Goal: Task Accomplishment & Management: Manage account settings

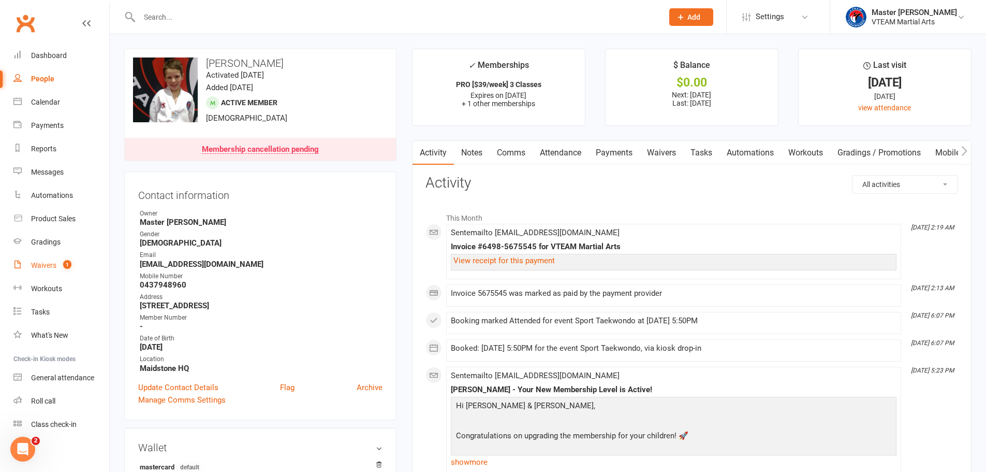
click at [42, 262] on div "Waivers" at bounding box center [43, 265] width 25 height 8
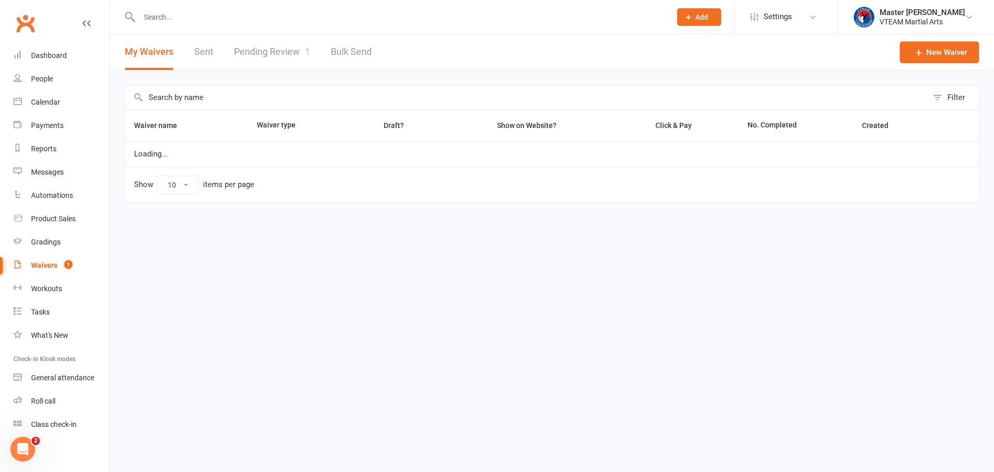
select select "100"
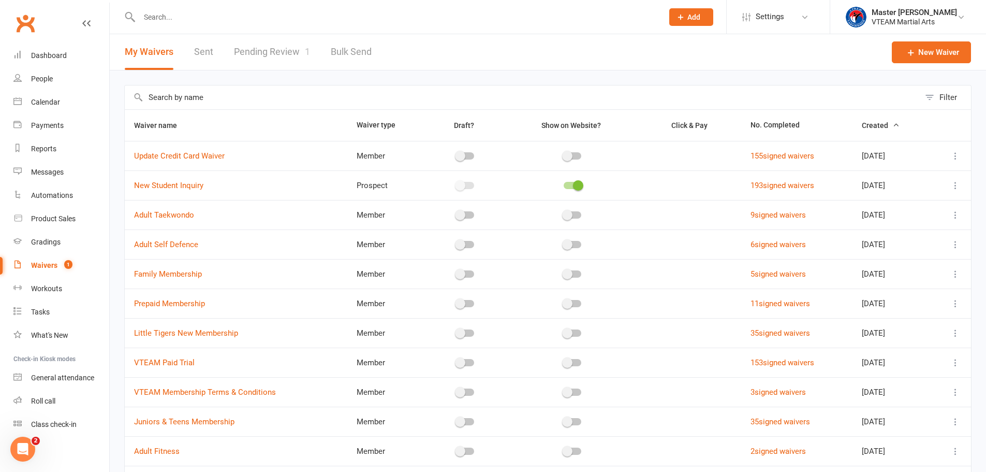
click at [271, 47] on link "Pending Review 1" at bounding box center [272, 52] width 76 height 36
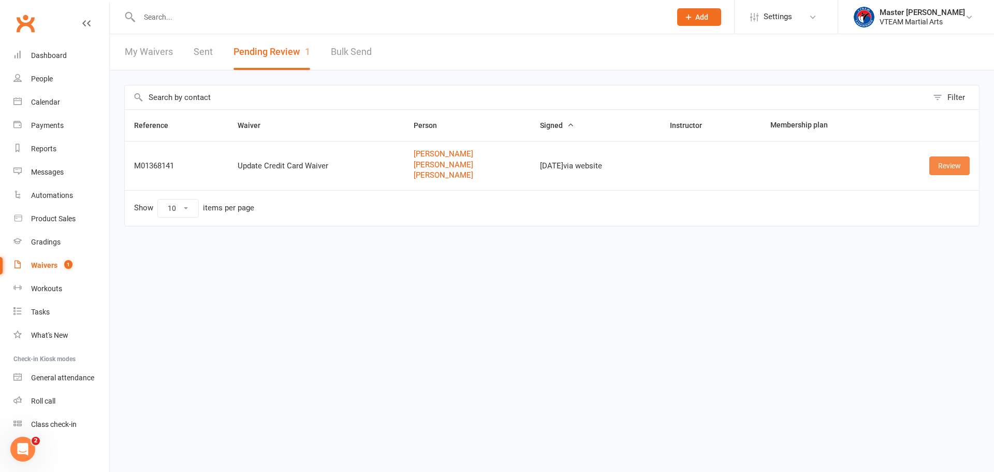
click at [947, 166] on link "Review" at bounding box center [949, 165] width 40 height 19
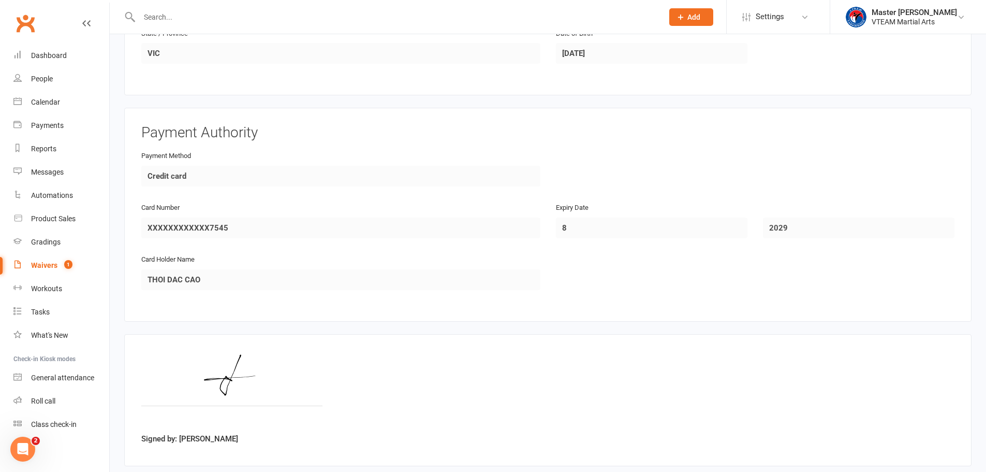
scroll to position [1191, 0]
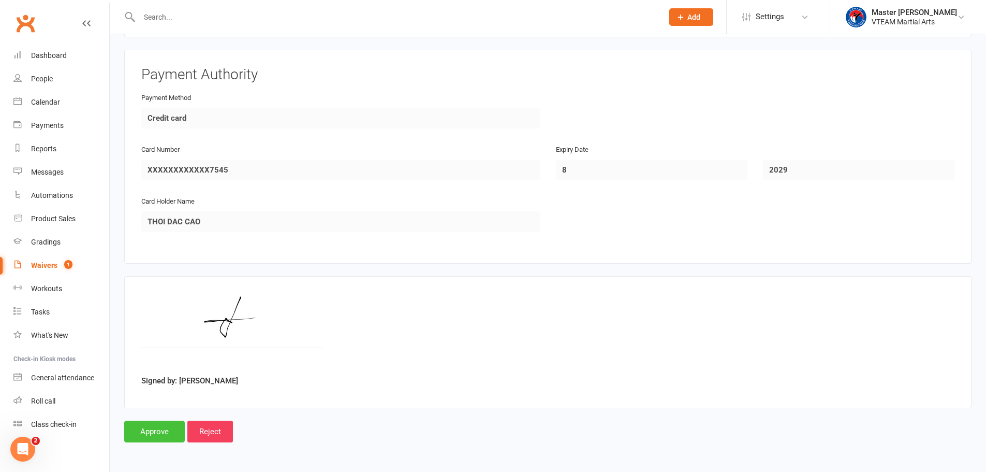
click at [154, 433] on input "Approve" at bounding box center [154, 431] width 61 height 22
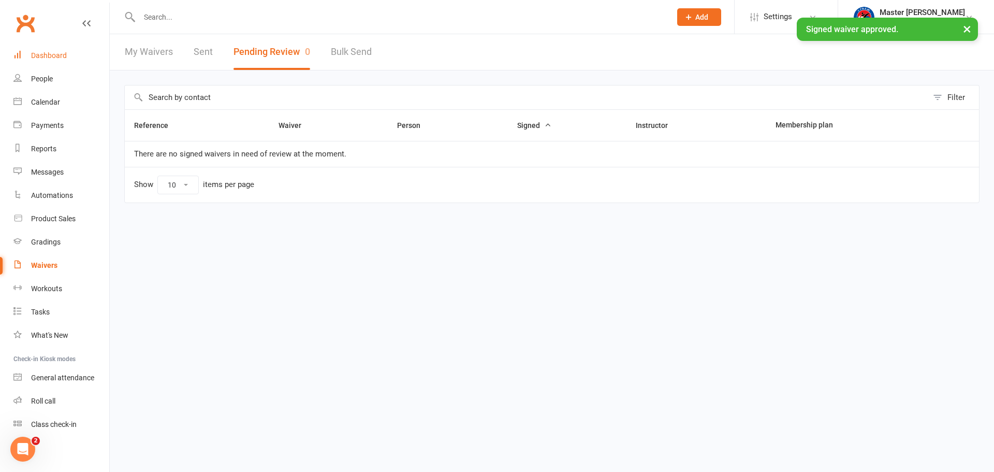
click at [49, 48] on link "Dashboard" at bounding box center [61, 55] width 96 height 23
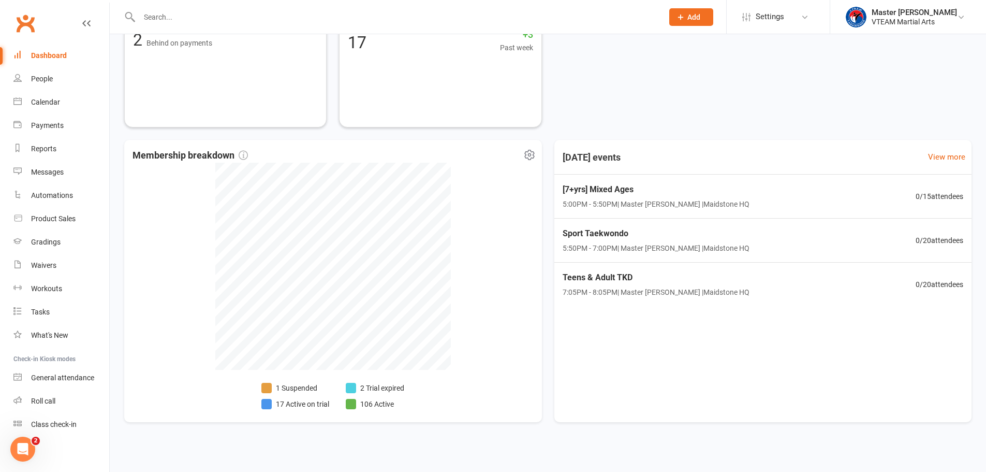
scroll to position [419, 0]
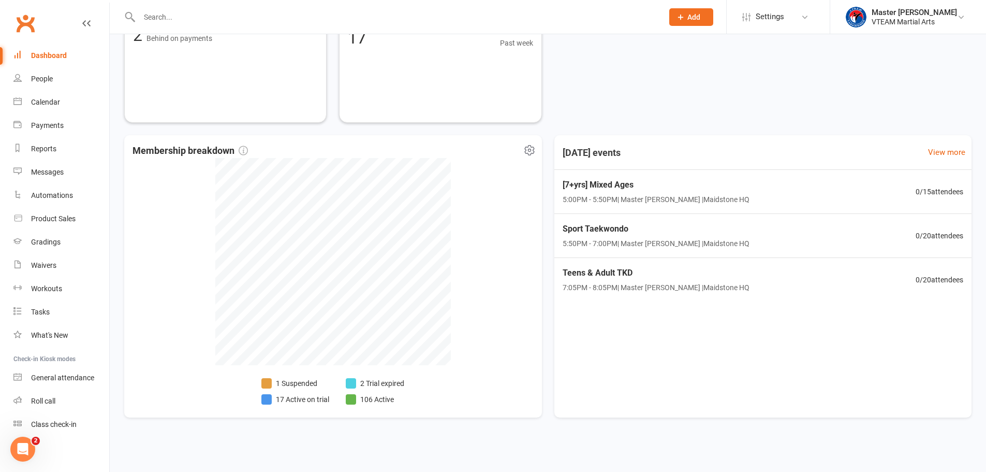
click at [308, 401] on li "17 Active on trial" at bounding box center [295, 399] width 68 height 11
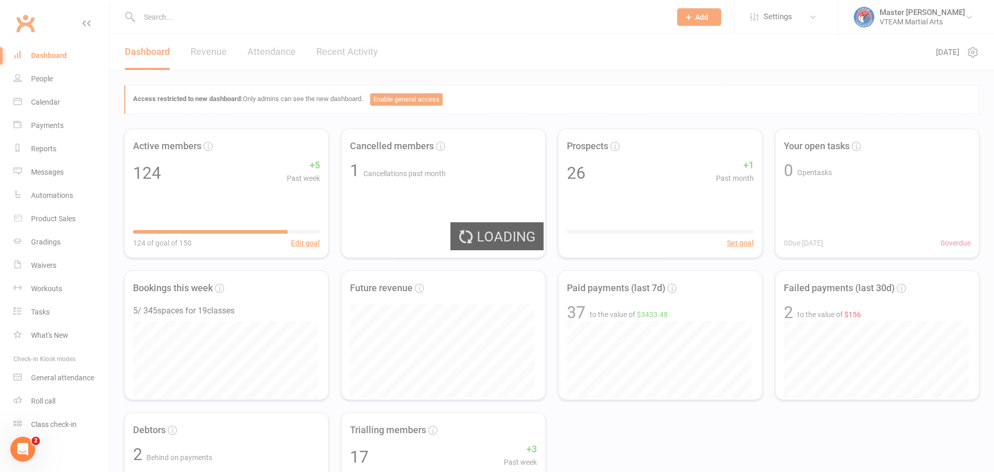
select select "active_trial"
select select "100"
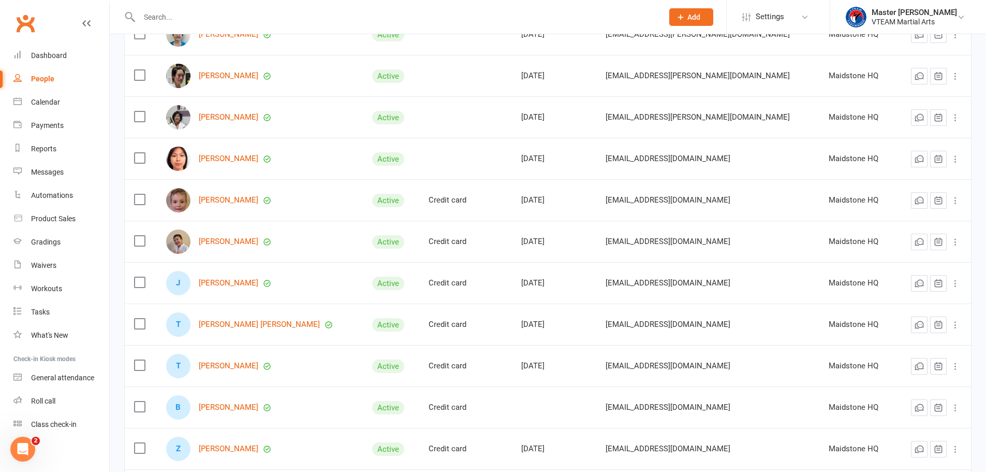
scroll to position [207, 0]
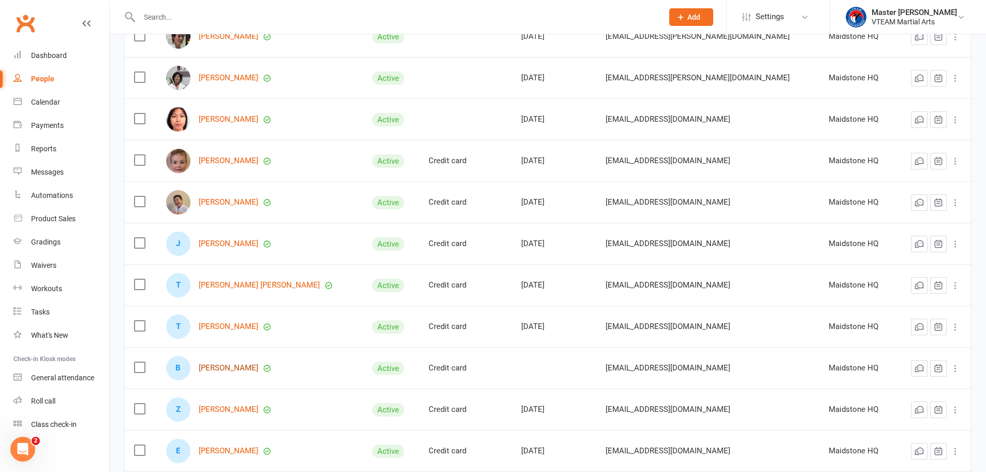
click at [210, 367] on link "Benjamin Ngo" at bounding box center [229, 367] width 60 height 9
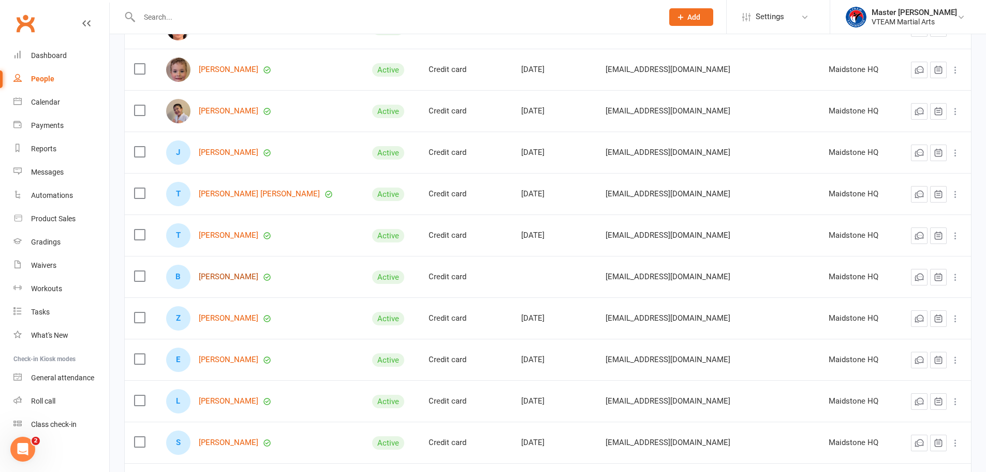
scroll to position [311, 0]
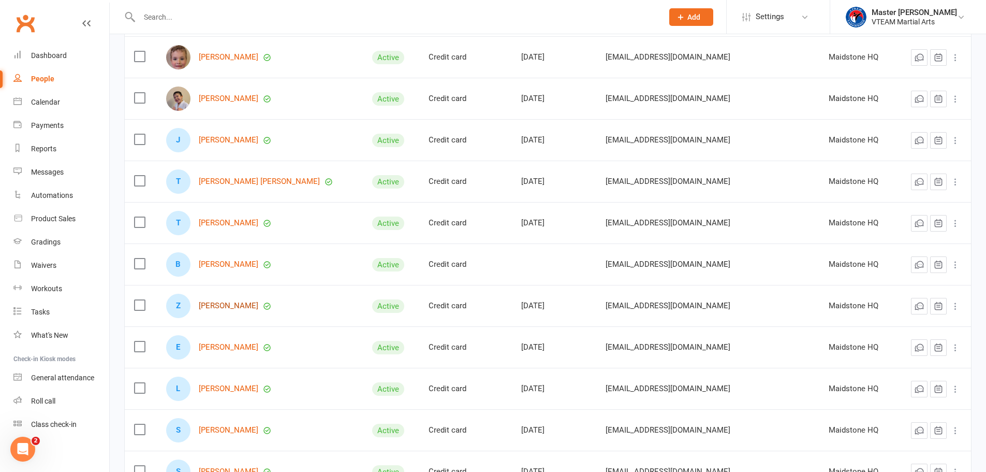
click at [216, 304] on link "Zach Ly" at bounding box center [229, 305] width 60 height 9
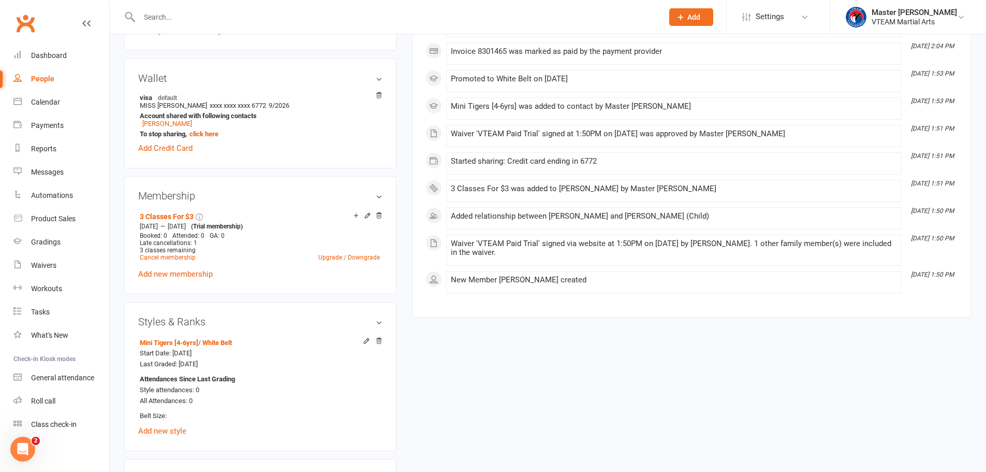
scroll to position [466, 0]
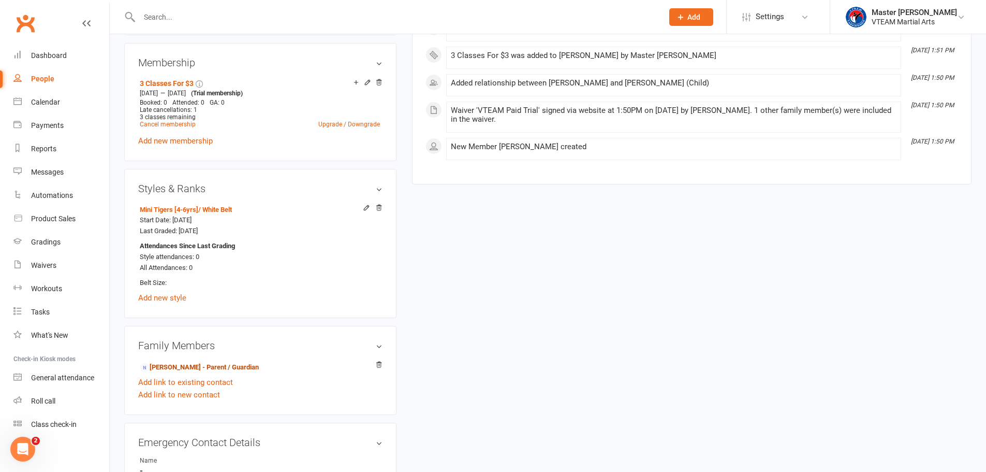
click at [198, 367] on link "Lily Dang - Parent / Guardian" at bounding box center [199, 367] width 119 height 11
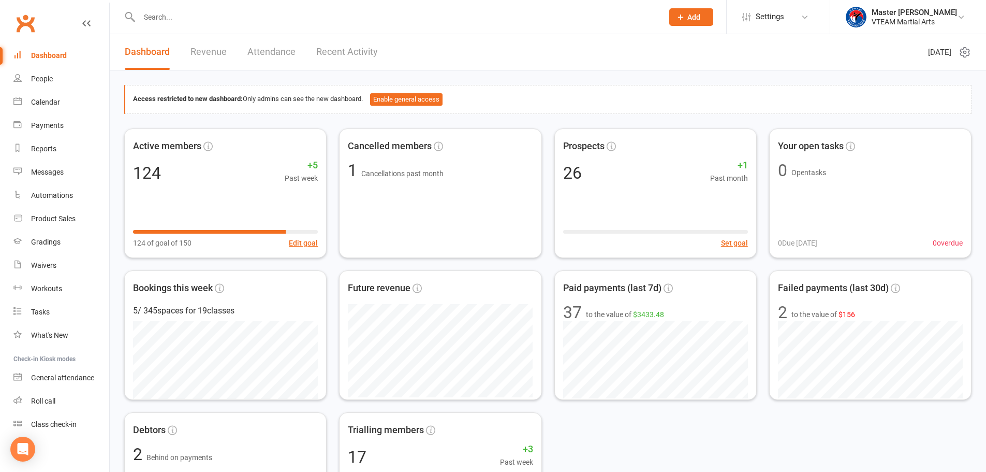
click at [345, 52] on link "Recent Activity" at bounding box center [347, 52] width 62 height 36
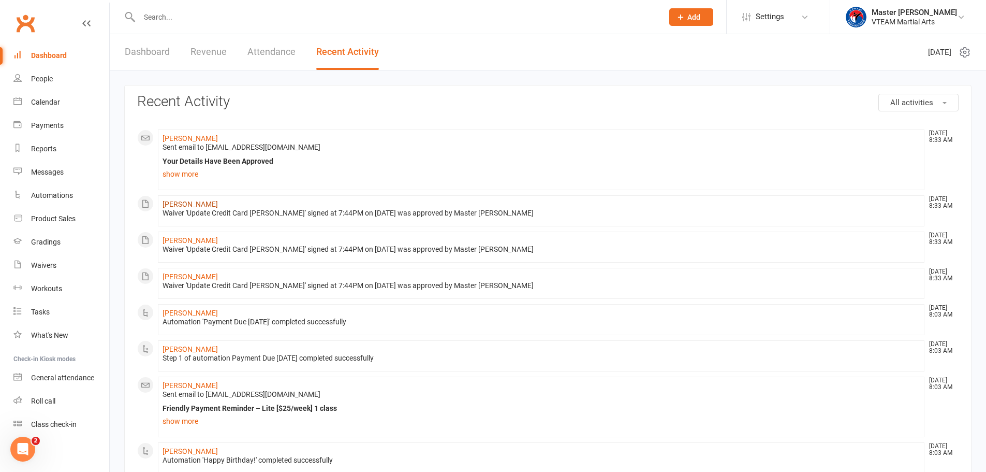
click at [178, 204] on link "[PERSON_NAME]" at bounding box center [190, 204] width 55 height 8
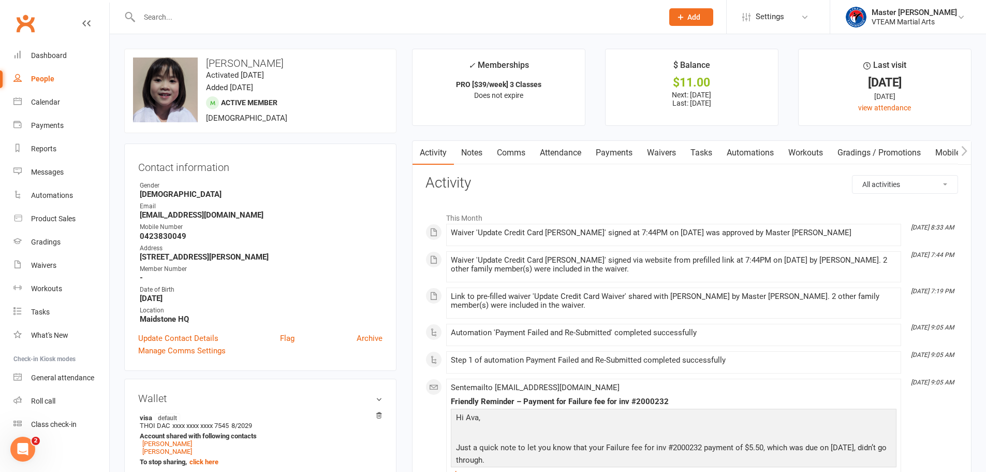
click at [617, 153] on link "Payments" at bounding box center [614, 153] width 51 height 24
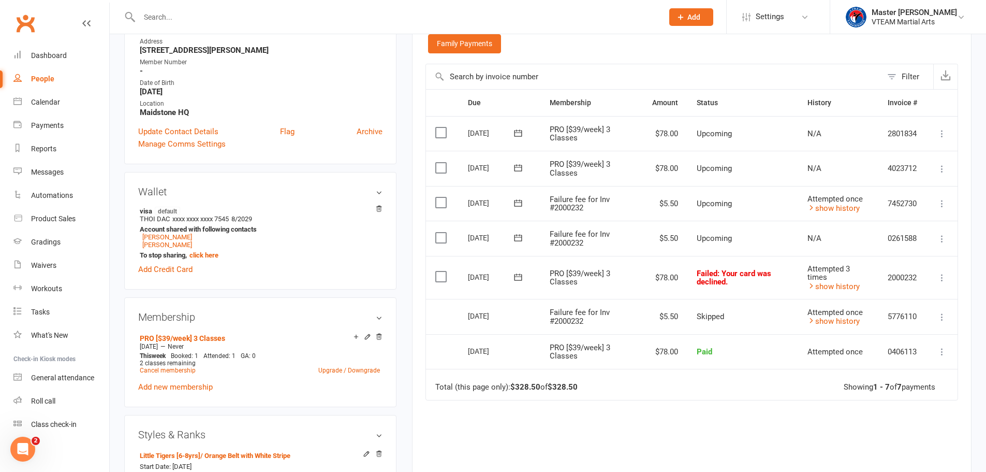
scroll to position [207, 0]
click at [940, 236] on icon at bounding box center [942, 238] width 10 height 10
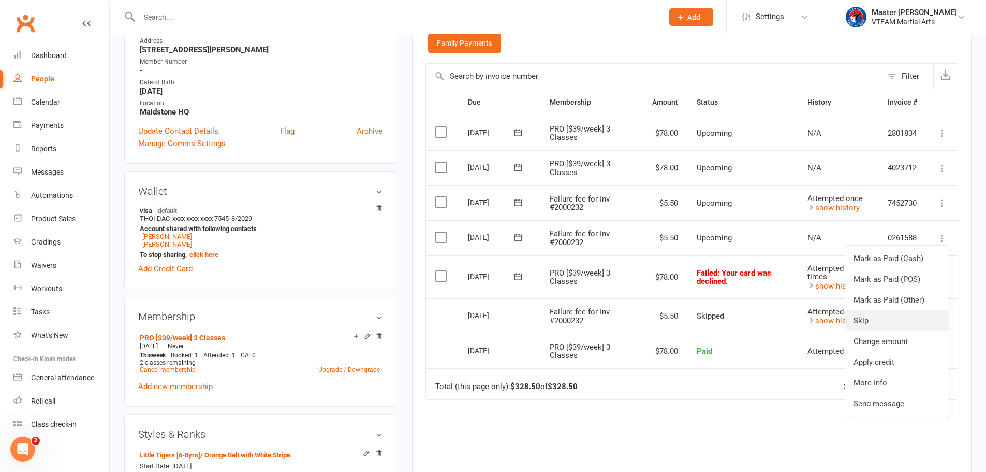
click at [896, 319] on link "Skip" at bounding box center [897, 320] width 103 height 21
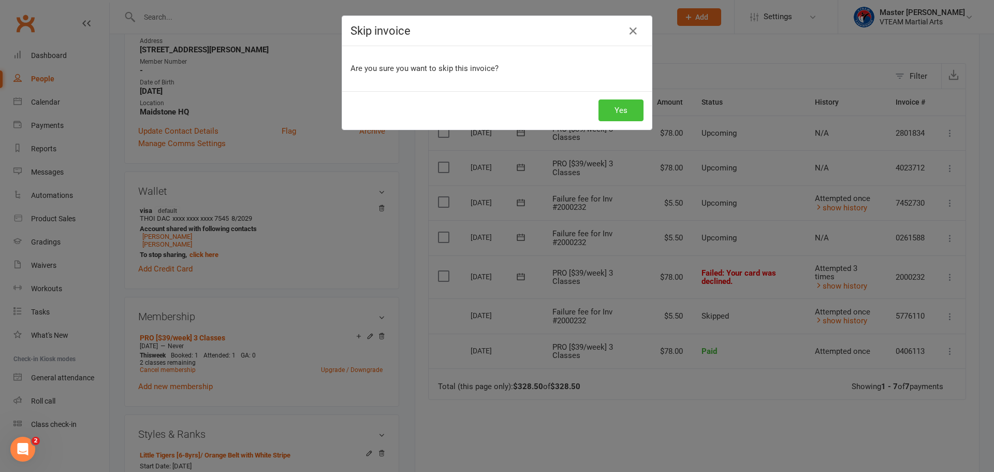
drag, startPoint x: 604, startPoint y: 105, endPoint x: 713, endPoint y: 163, distance: 123.9
click at [605, 105] on button "Yes" at bounding box center [621, 110] width 45 height 22
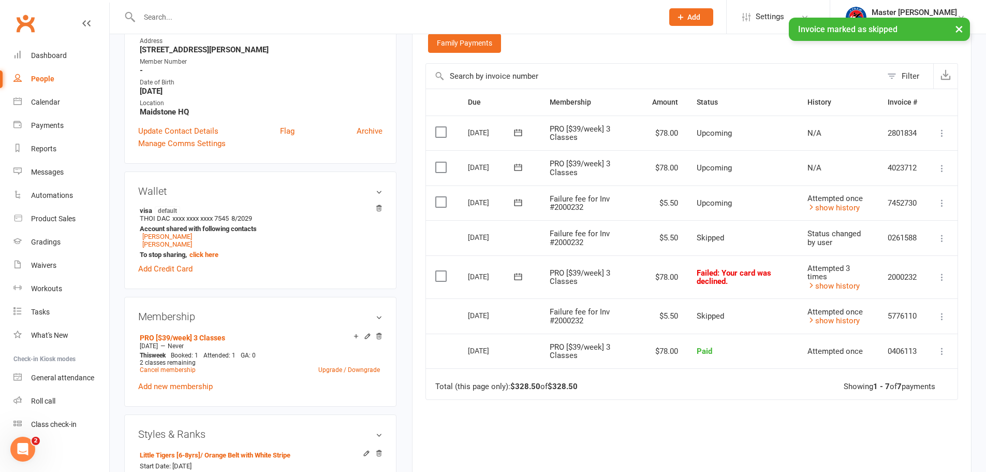
click at [939, 202] on icon at bounding box center [942, 203] width 10 height 10
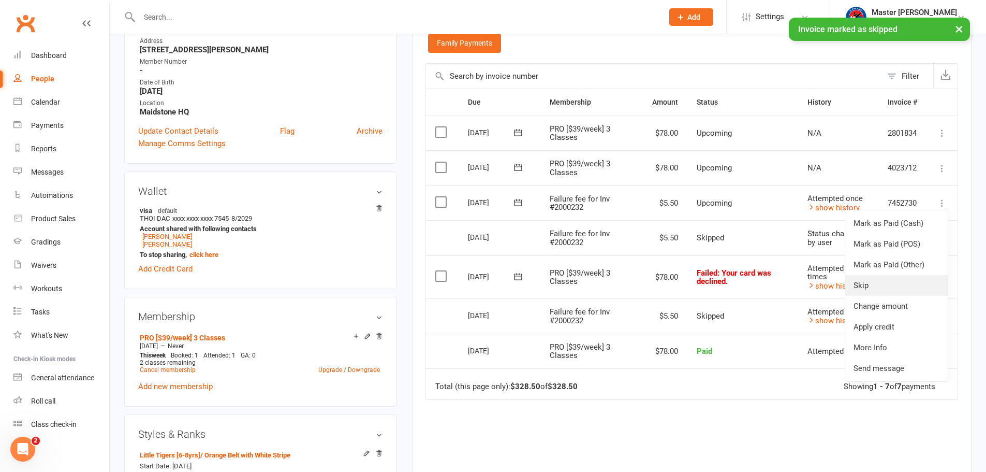
click at [892, 289] on link "Skip" at bounding box center [897, 285] width 103 height 21
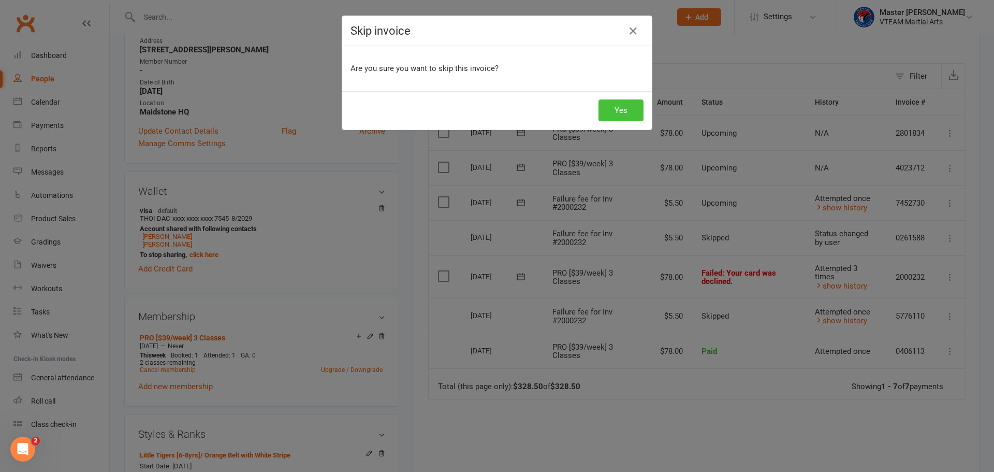
click at [618, 112] on button "Yes" at bounding box center [621, 110] width 45 height 22
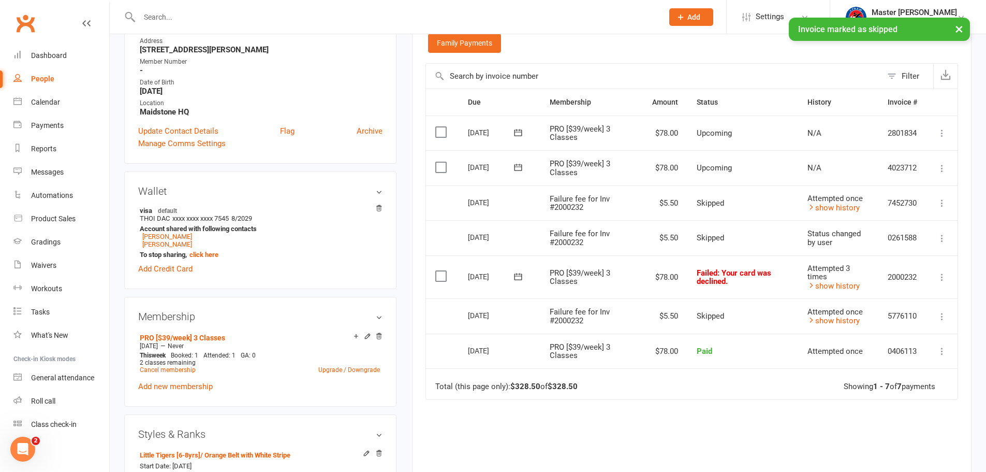
click at [517, 274] on icon at bounding box center [518, 276] width 10 height 10
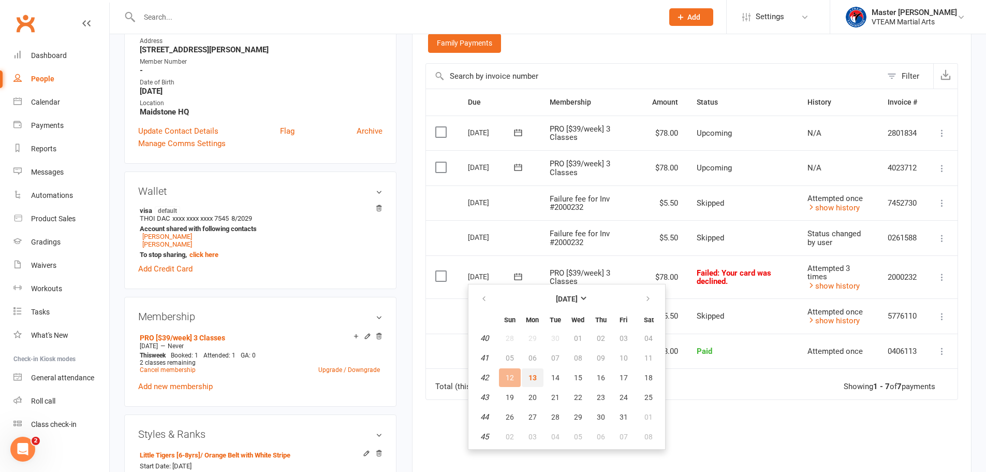
click at [536, 379] on span "13" at bounding box center [533, 377] width 8 height 8
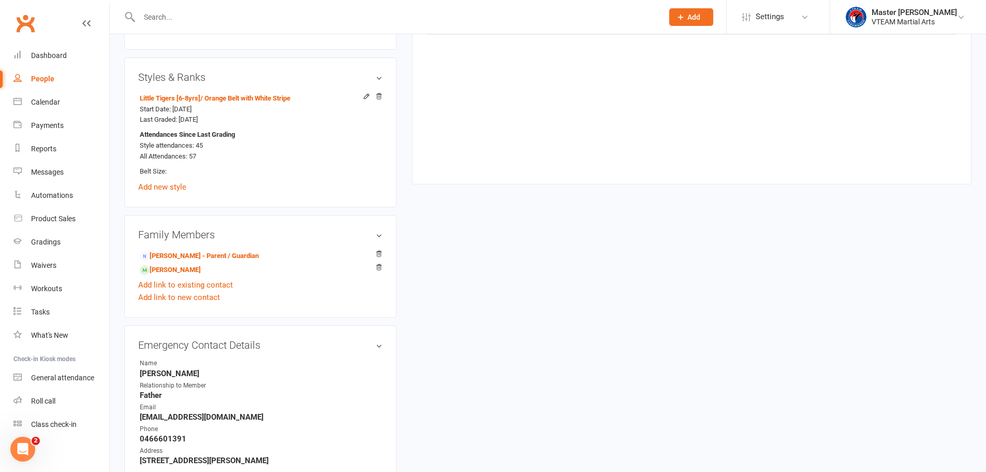
scroll to position [570, 0]
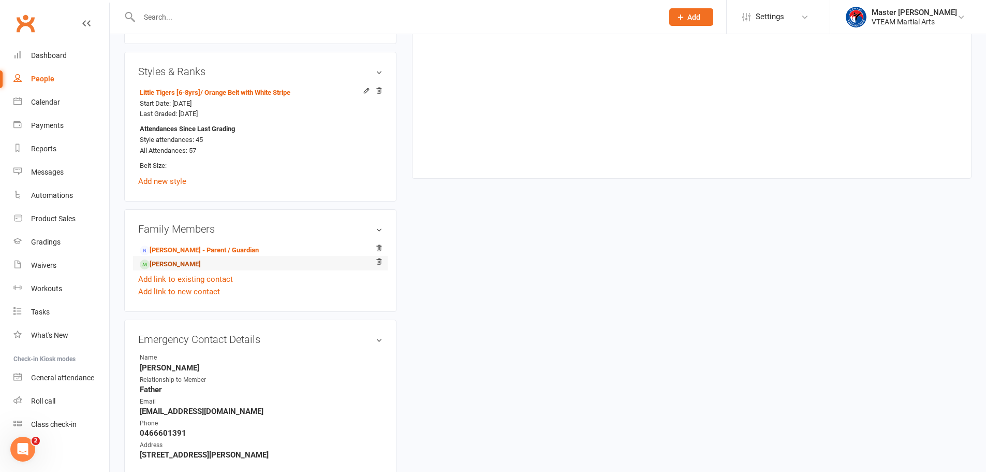
click at [201, 264] on link "[PERSON_NAME]" at bounding box center [170, 264] width 61 height 11
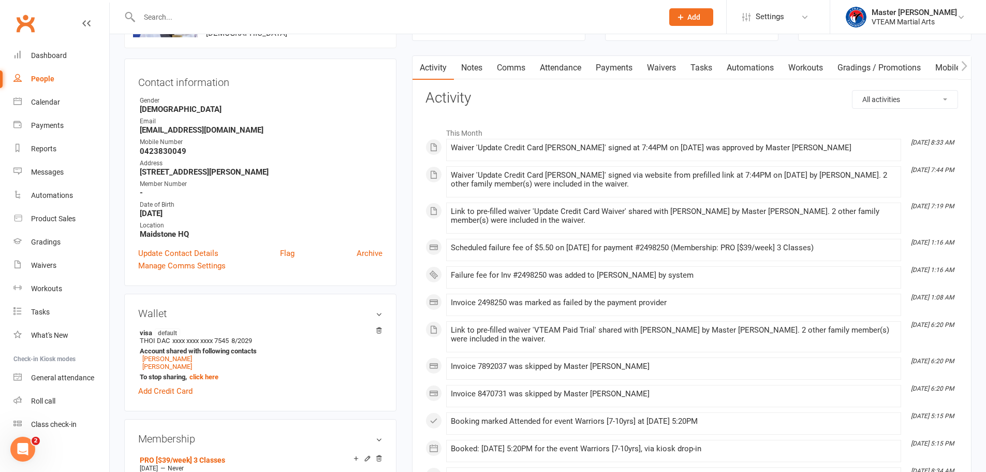
scroll to position [52, 0]
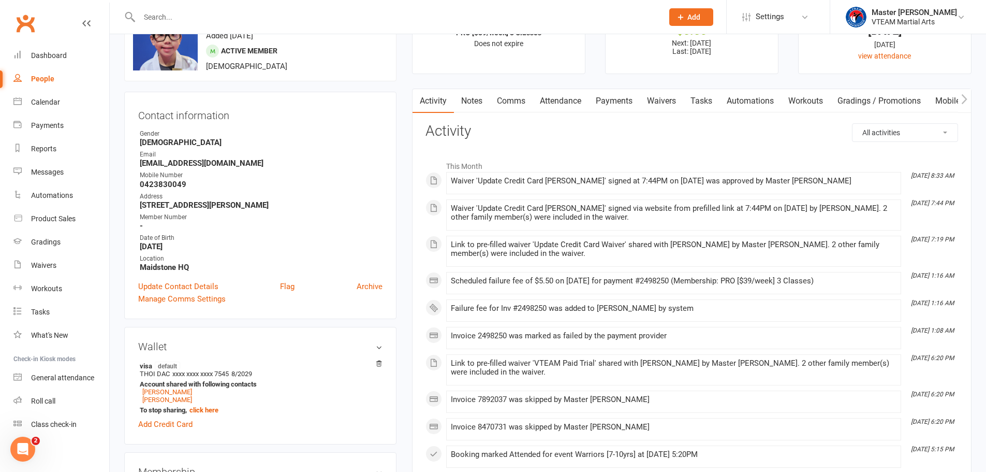
click at [664, 96] on link "Waivers" at bounding box center [661, 101] width 43 height 24
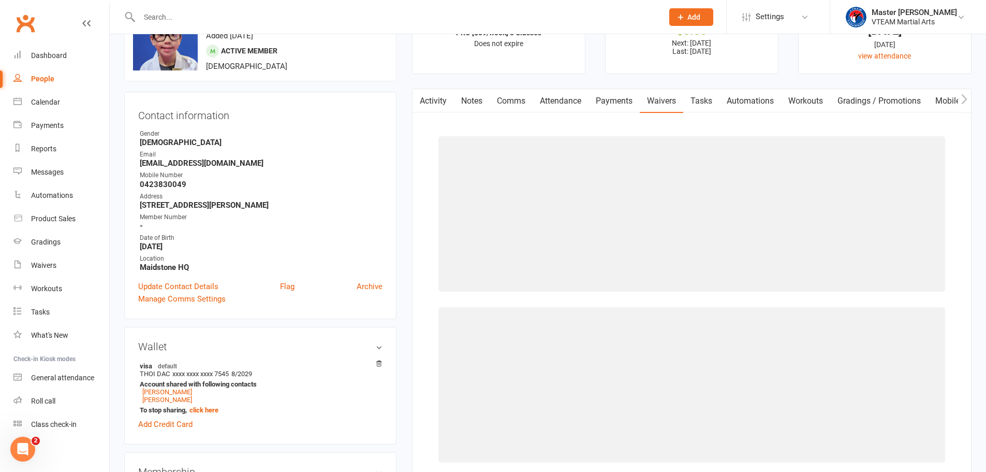
click at [609, 99] on link "Payments" at bounding box center [614, 101] width 51 height 24
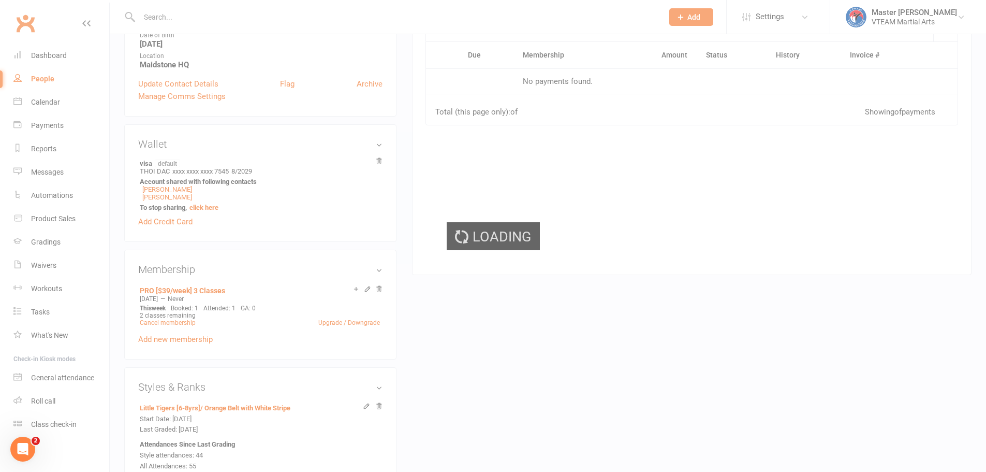
scroll to position [259, 0]
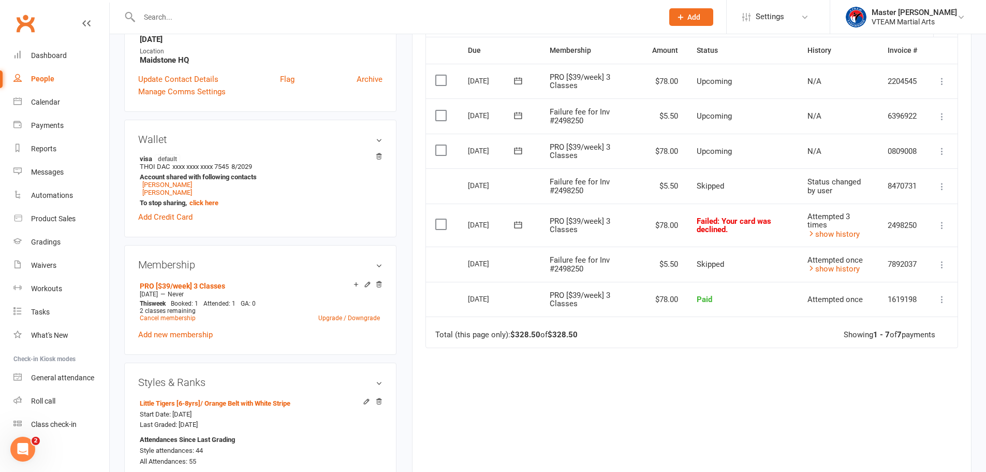
click at [940, 118] on icon at bounding box center [942, 116] width 10 height 10
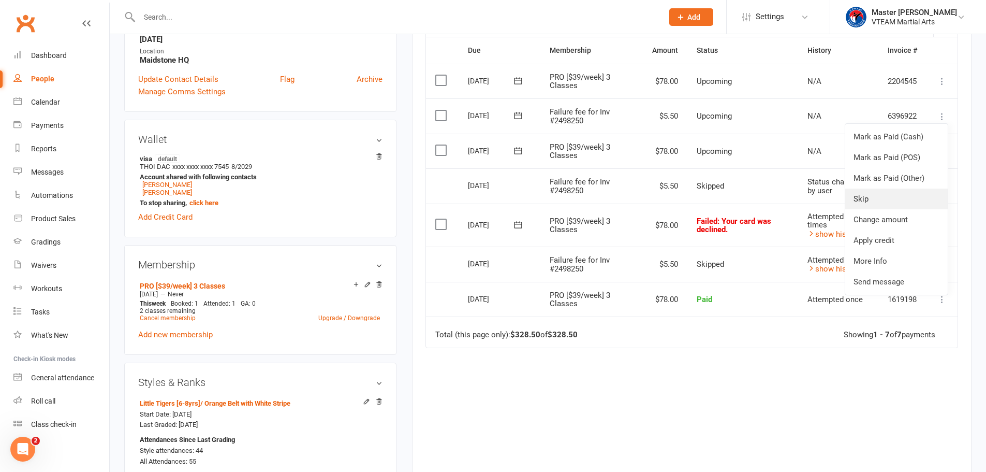
click at [908, 200] on link "Skip" at bounding box center [897, 198] width 103 height 21
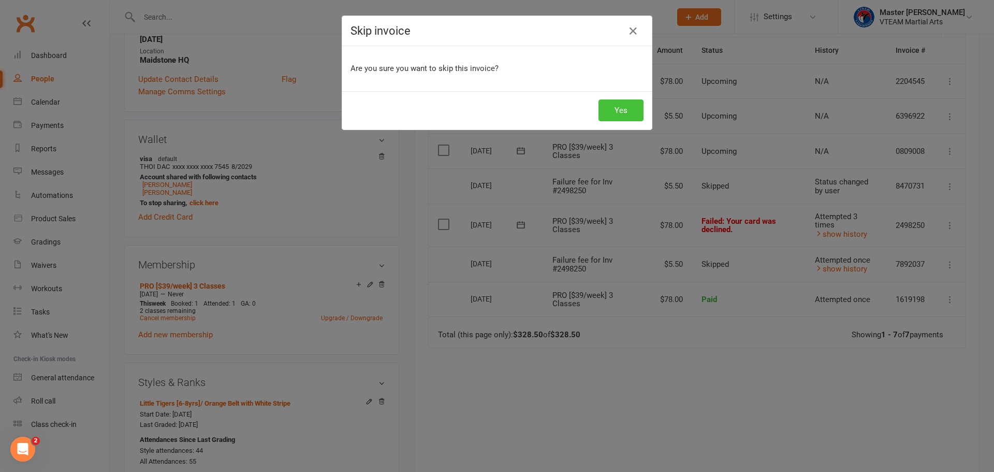
click at [607, 111] on button "Yes" at bounding box center [621, 110] width 45 height 22
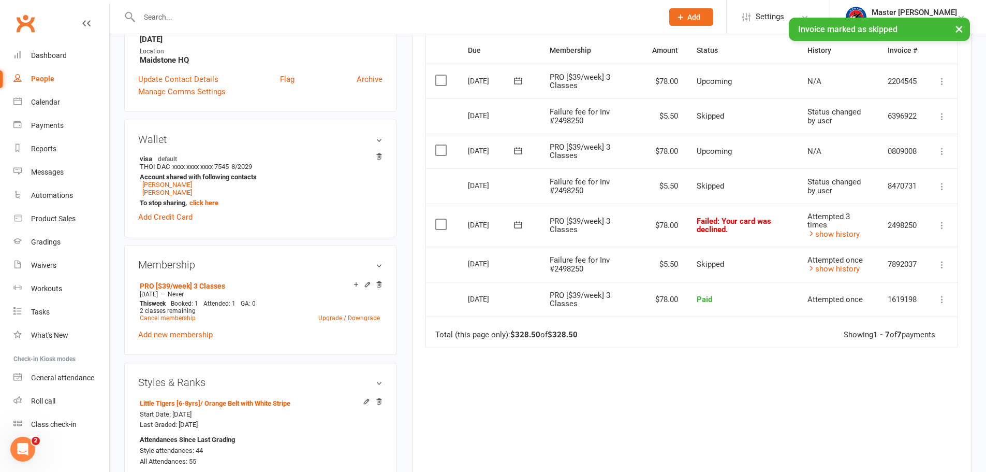
click at [518, 221] on icon at bounding box center [518, 225] width 10 height 10
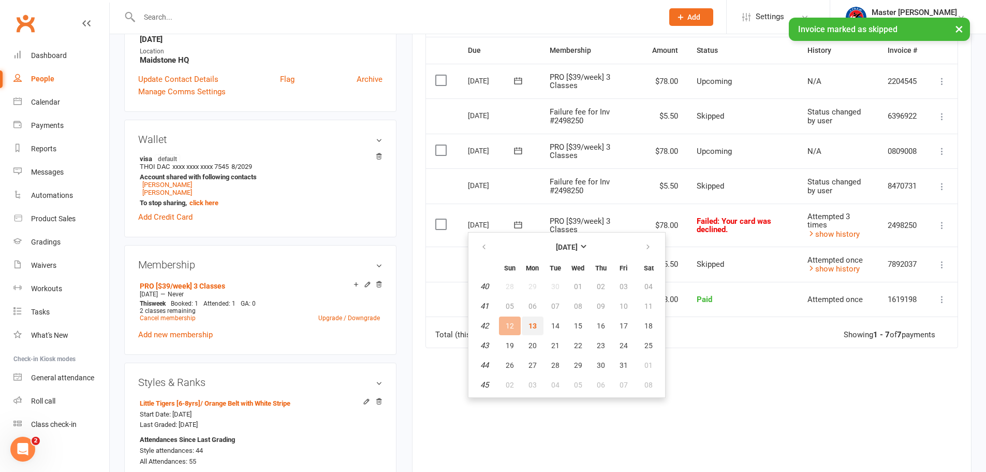
drag, startPoint x: 529, startPoint y: 327, endPoint x: 544, endPoint y: 44, distance: 283.6
click at [529, 328] on span "13" at bounding box center [533, 326] width 8 height 8
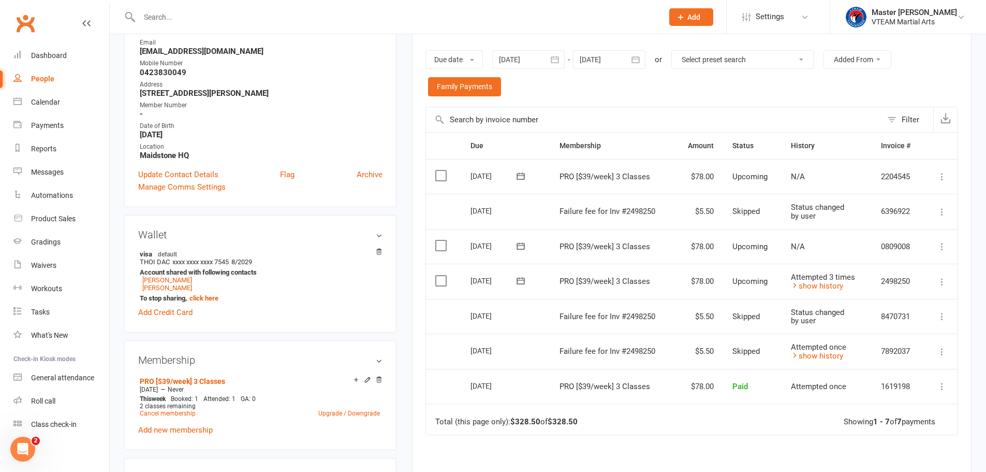
scroll to position [104, 0]
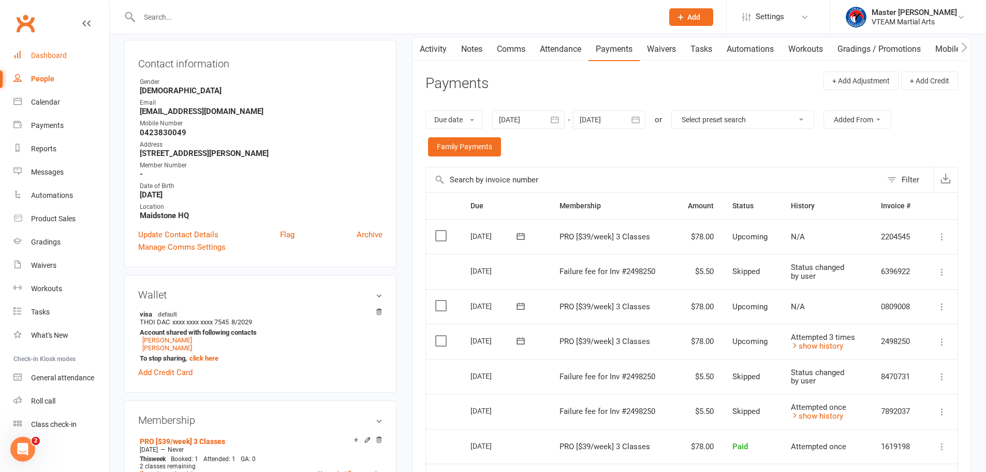
click at [46, 57] on div "Dashboard" at bounding box center [49, 55] width 36 height 8
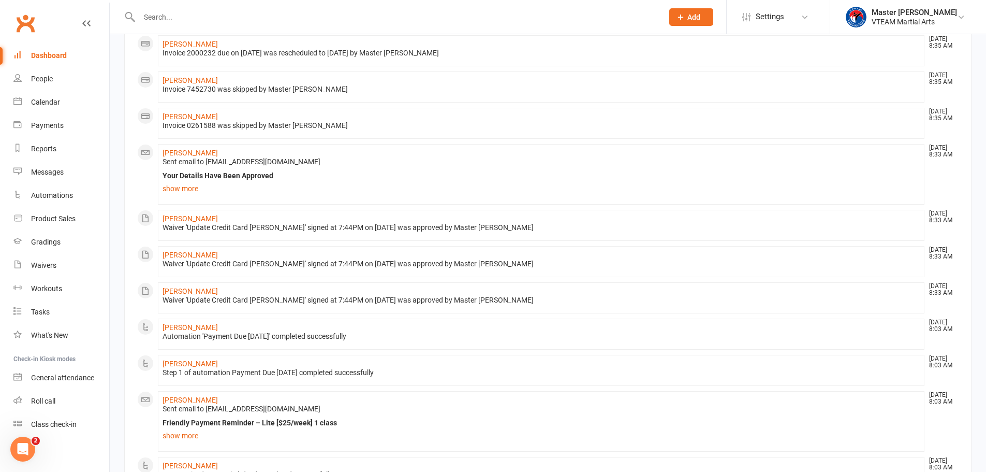
scroll to position [207, 0]
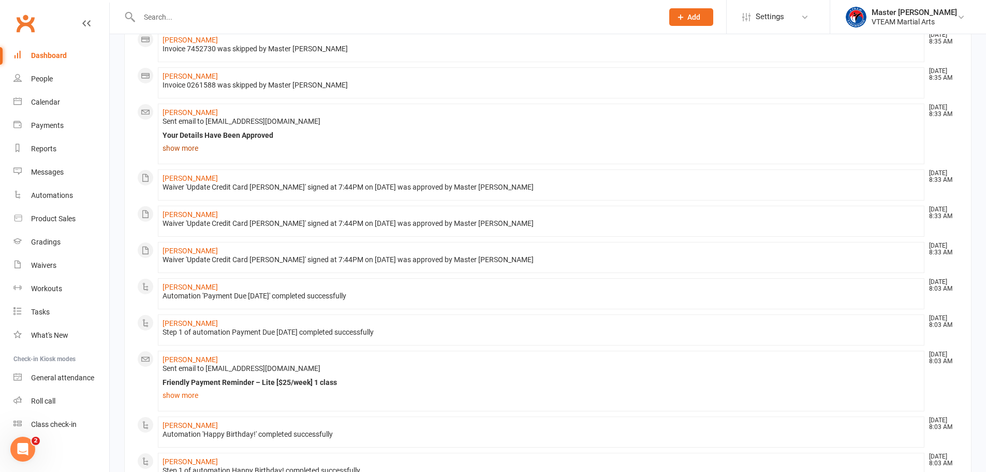
click at [196, 148] on link "show more" at bounding box center [542, 148] width 758 height 14
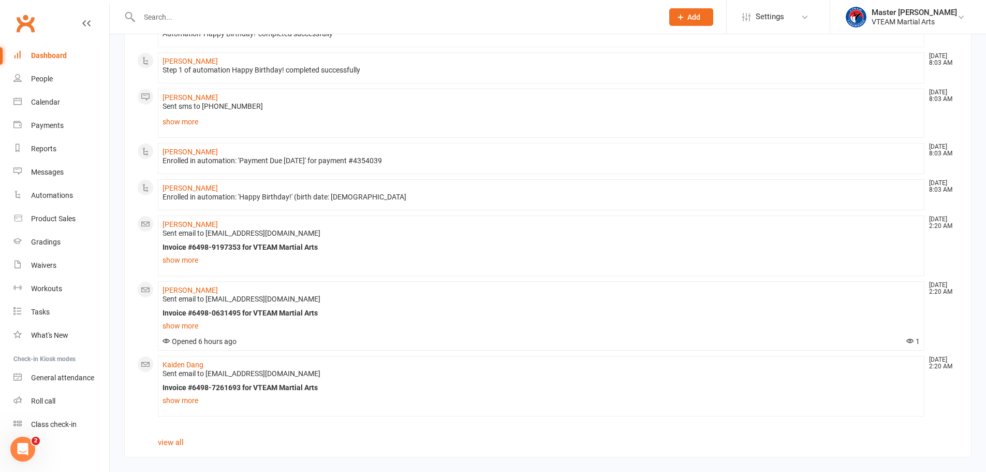
scroll to position [737, 0]
click at [69, 52] on link "Dashboard" at bounding box center [61, 55] width 96 height 23
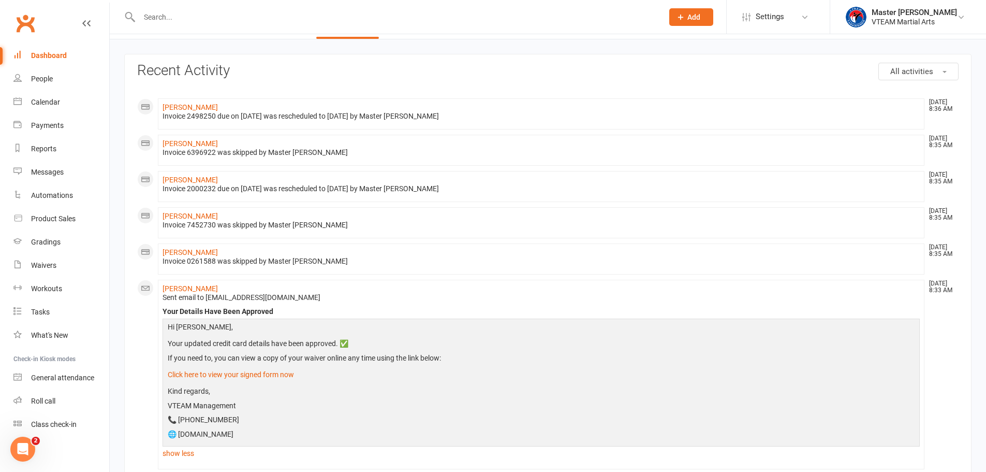
scroll to position [0, 0]
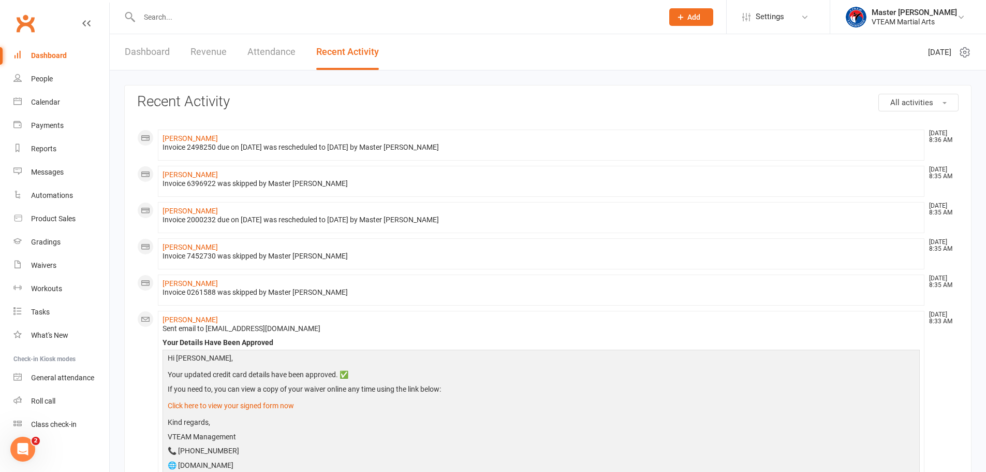
click at [144, 50] on link "Dashboard" at bounding box center [147, 52] width 45 height 36
